Goal: Task Accomplishment & Management: Complete application form

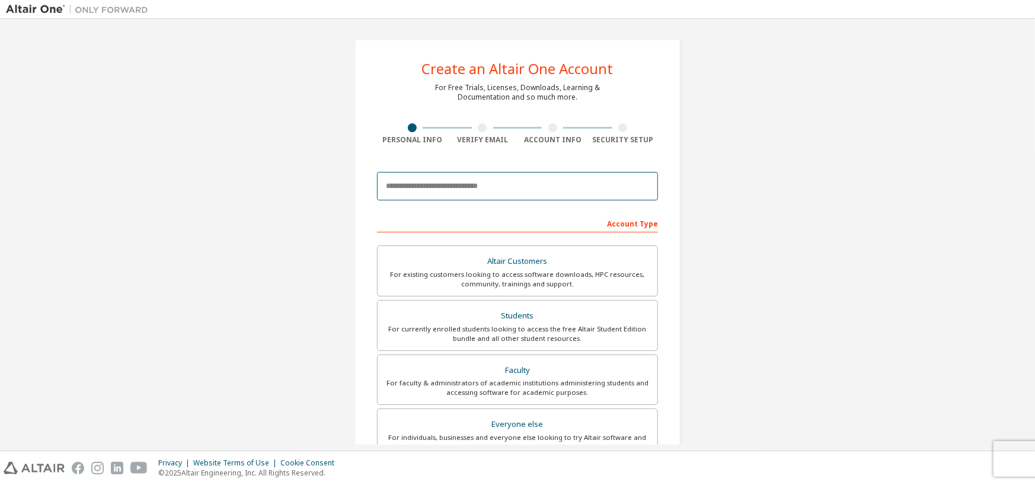
click at [507, 191] on input "email" at bounding box center [517, 186] width 281 height 28
click at [475, 193] on input "email" at bounding box center [517, 186] width 281 height 28
type input "**********"
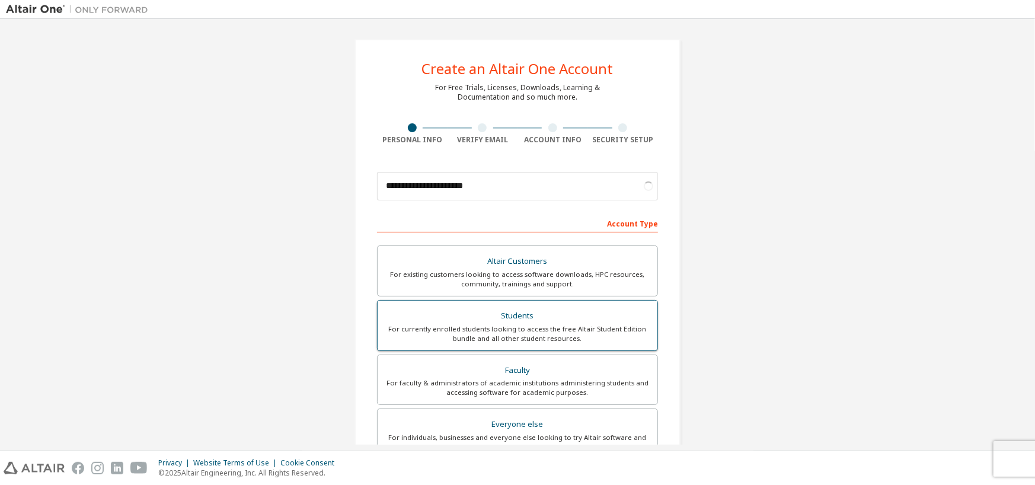
click at [529, 327] on div "For currently enrolled students looking to access the free Altair Student Editi…" at bounding box center [517, 333] width 265 height 19
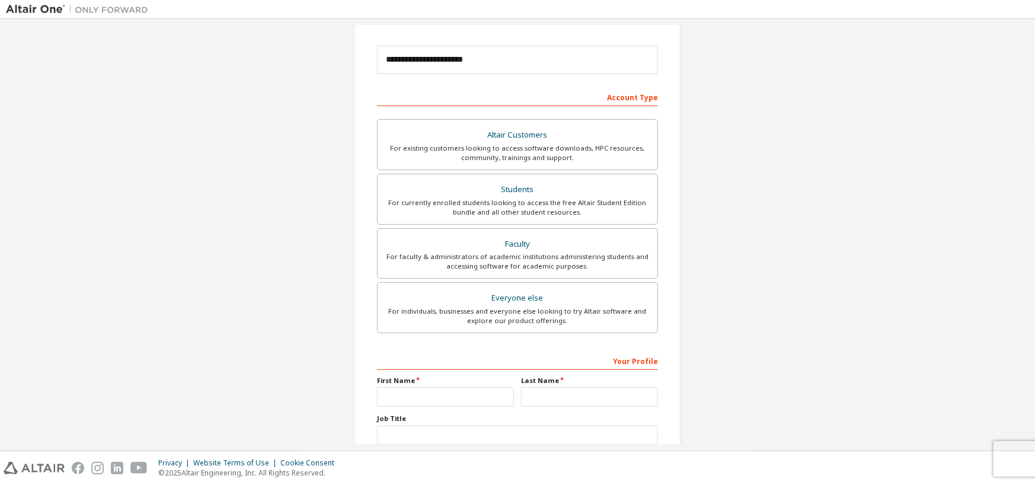
scroll to position [126, 0]
click at [448, 396] on input "text" at bounding box center [445, 398] width 137 height 20
type input "**"
type input "*"
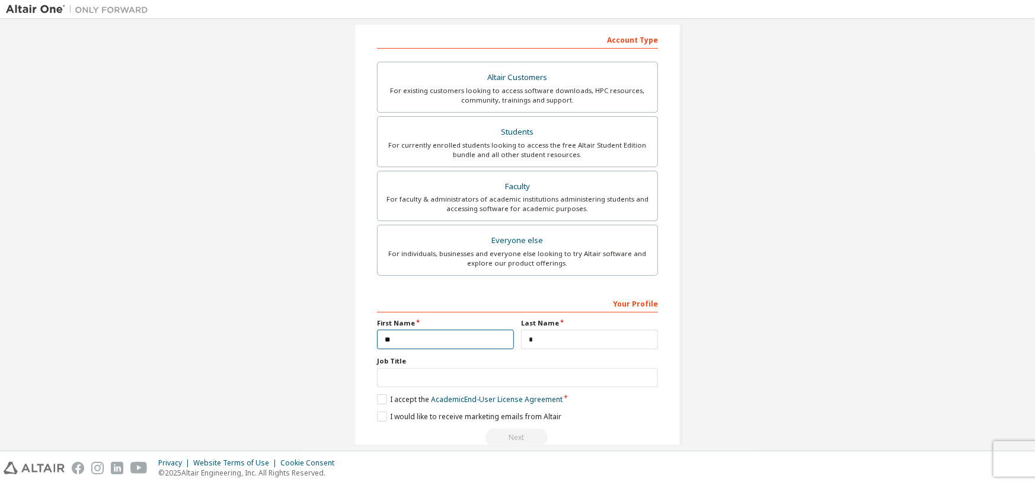
scroll to position [184, 0]
click at [440, 378] on input "text" at bounding box center [517, 378] width 281 height 20
type input "*******"
click at [377, 394] on label "I accept the Academic End-User License Agreement" at bounding box center [469, 399] width 185 height 10
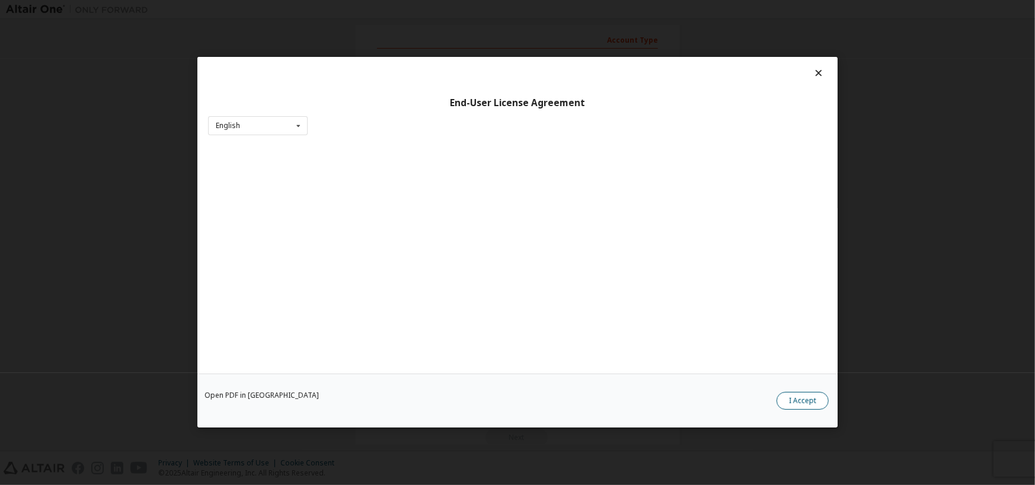
click at [788, 400] on button "I Accept" at bounding box center [802, 401] width 52 height 18
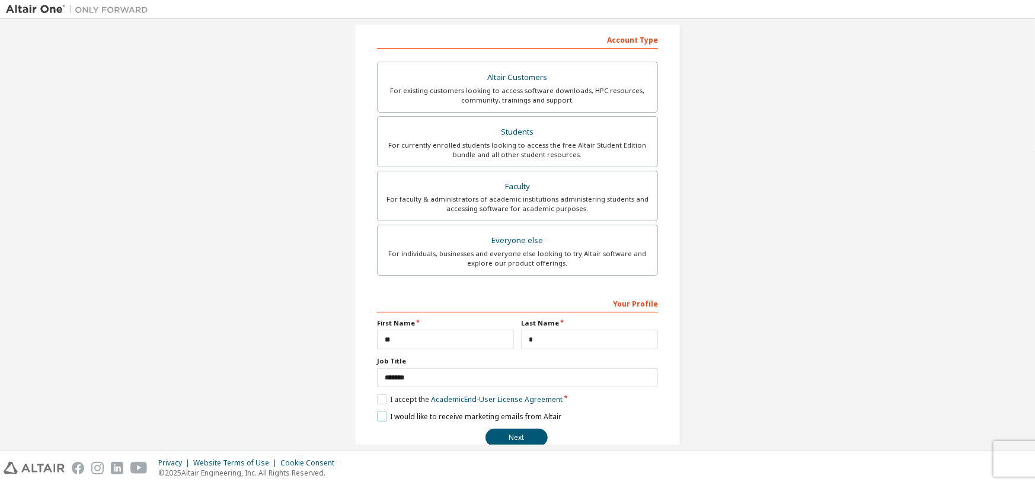
click at [380, 415] on label "I would like to receive marketing emails from Altair" at bounding box center [469, 416] width 184 height 10
click at [379, 417] on label "I would like to receive marketing emails from Altair" at bounding box center [469, 416] width 184 height 10
click at [507, 434] on button "Next" at bounding box center [516, 437] width 62 height 18
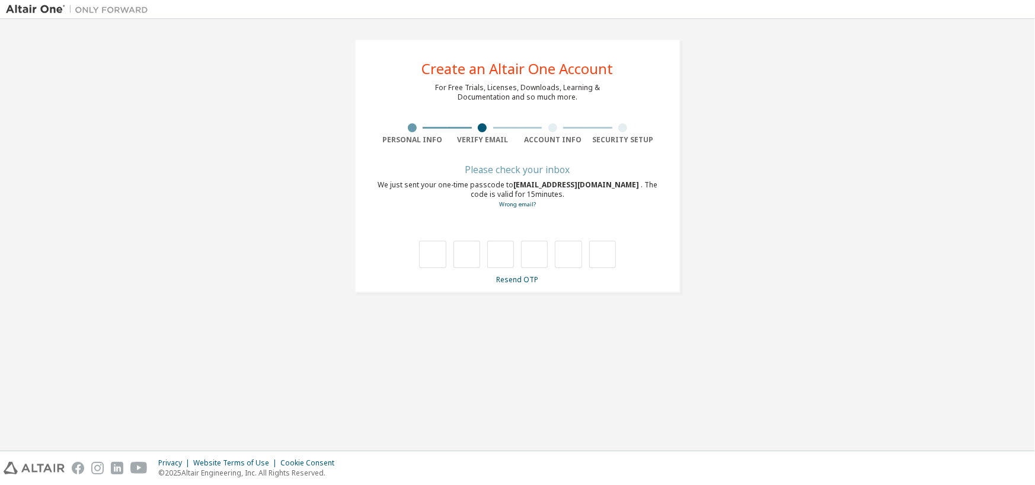
type input "*"
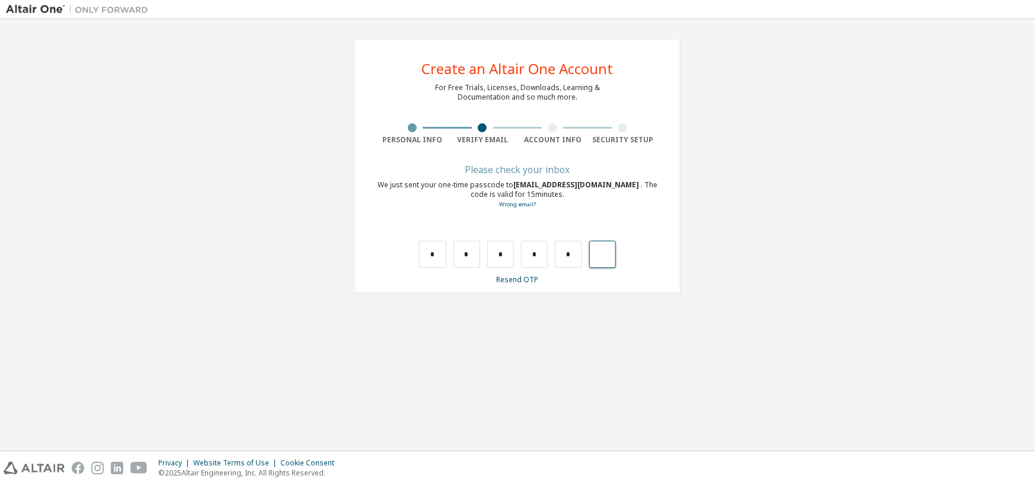
type input "*"
